Goal: Task Accomplishment & Management: Manage account settings

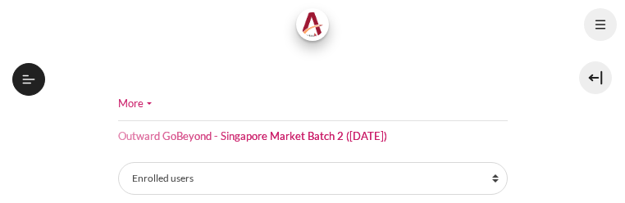
select select "groups"
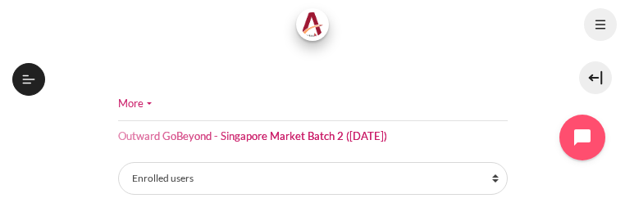
select select "4980"
select select "groups"
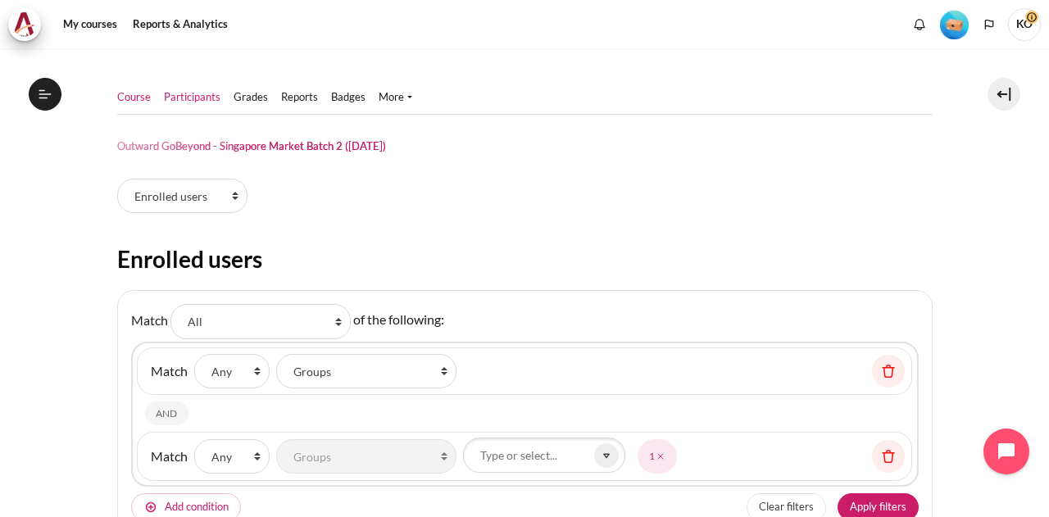
click at [143, 98] on link "Course" at bounding box center [134, 97] width 34 height 16
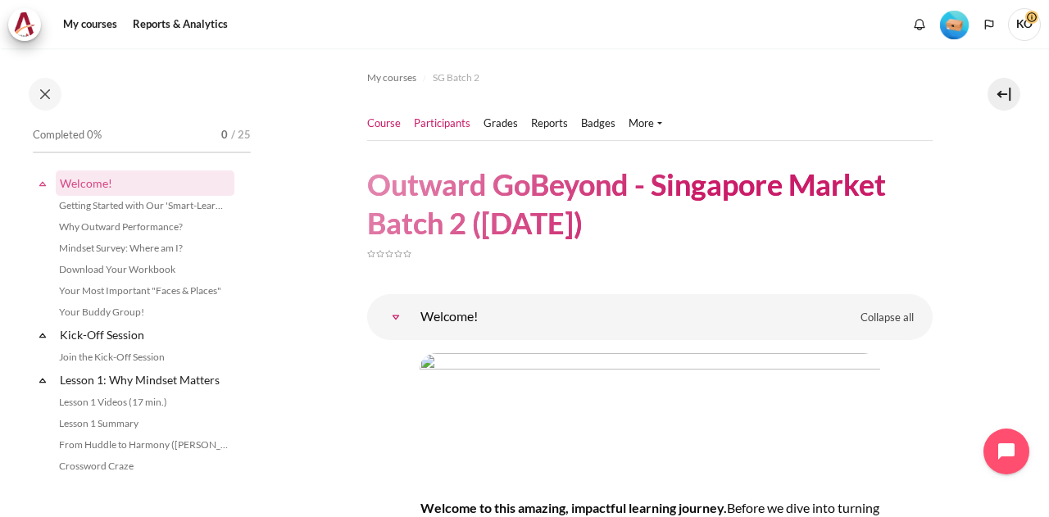
click at [432, 126] on link "Participants" at bounding box center [442, 124] width 57 height 16
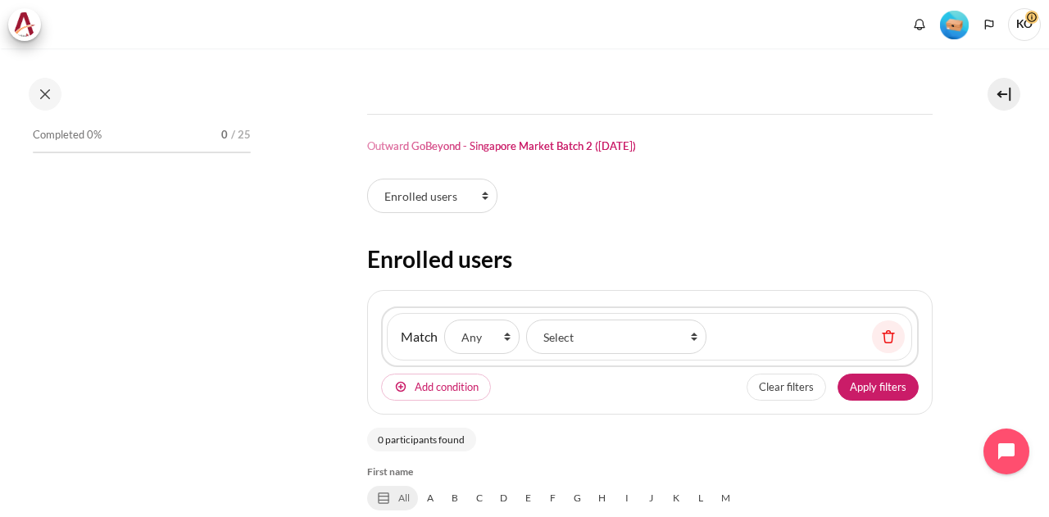
select select "groups"
select select "4980"
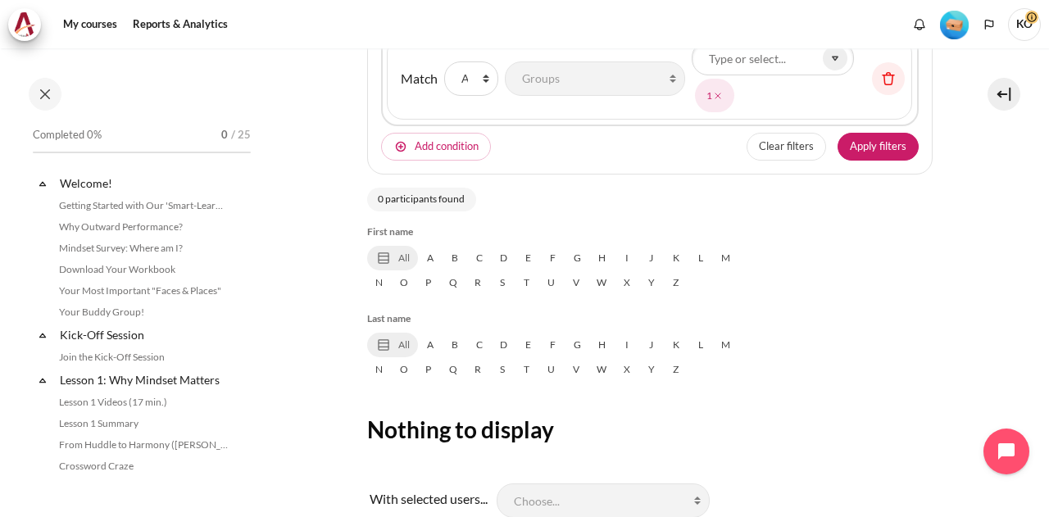
scroll to position [195, 0]
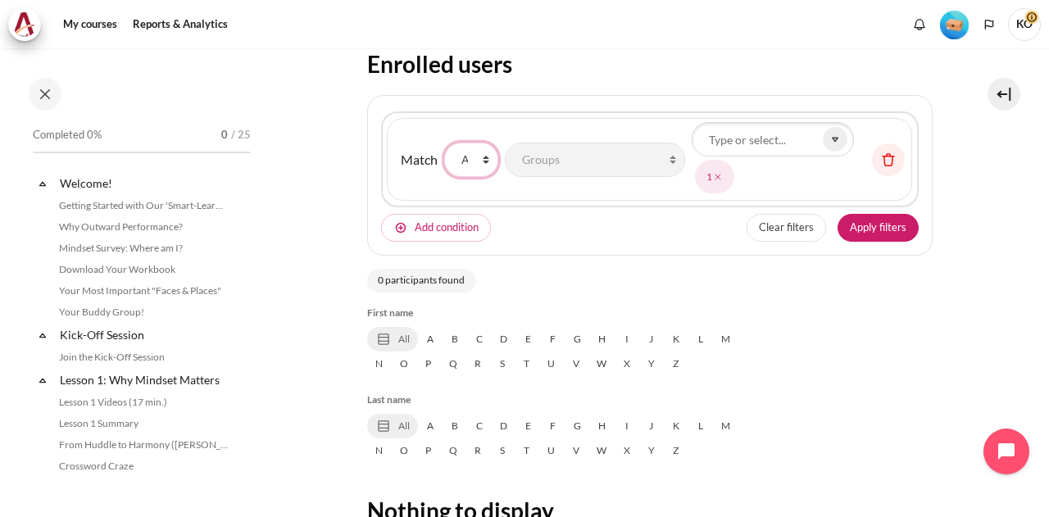
click at [477, 156] on select "None Any All" at bounding box center [471, 160] width 54 height 34
select select "2"
click at [444, 143] on select "None Any All" at bounding box center [471, 160] width 54 height 34
click at [864, 227] on button "Apply filters" at bounding box center [878, 228] width 81 height 28
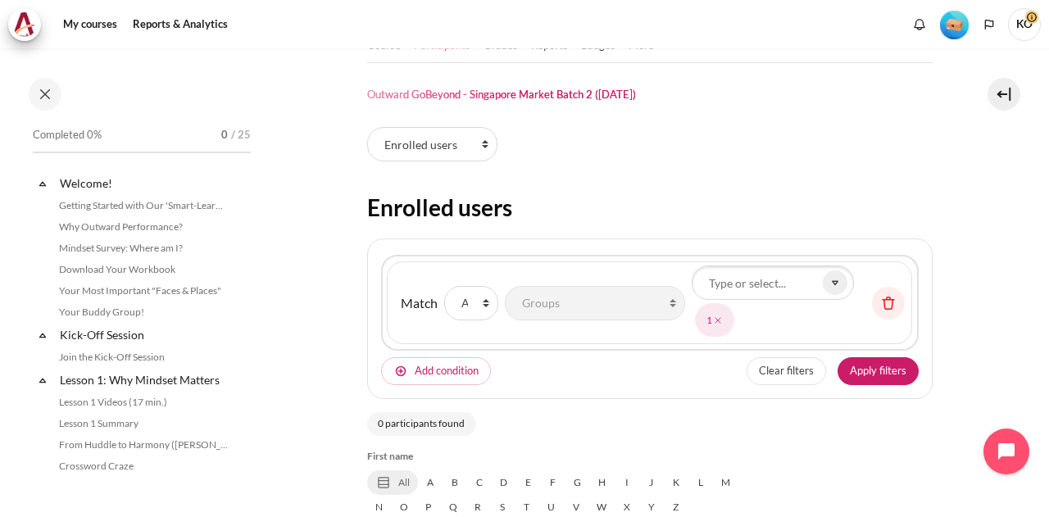
scroll to position [0, 0]
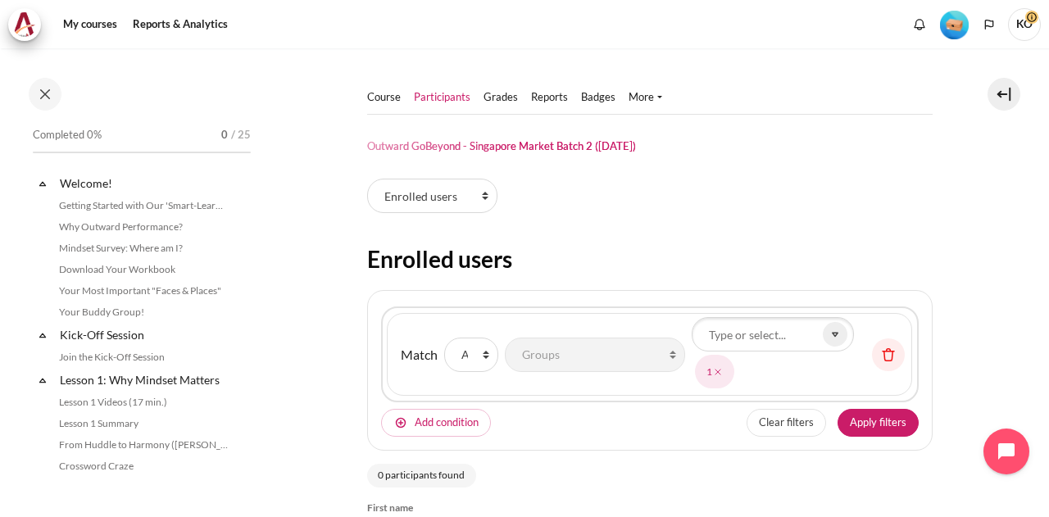
click at [867, 176] on div "Course Participants" at bounding box center [650, 435] width 566 height 774
drag, startPoint x: 843, startPoint y: 152, endPoint x: 820, endPoint y: 148, distance: 23.3
click at [838, 149] on header "Outward GoBeyond - Singapore Market Batch 2 ([DATE])" at bounding box center [650, 146] width 566 height 14
